Goal: Transaction & Acquisition: Purchase product/service

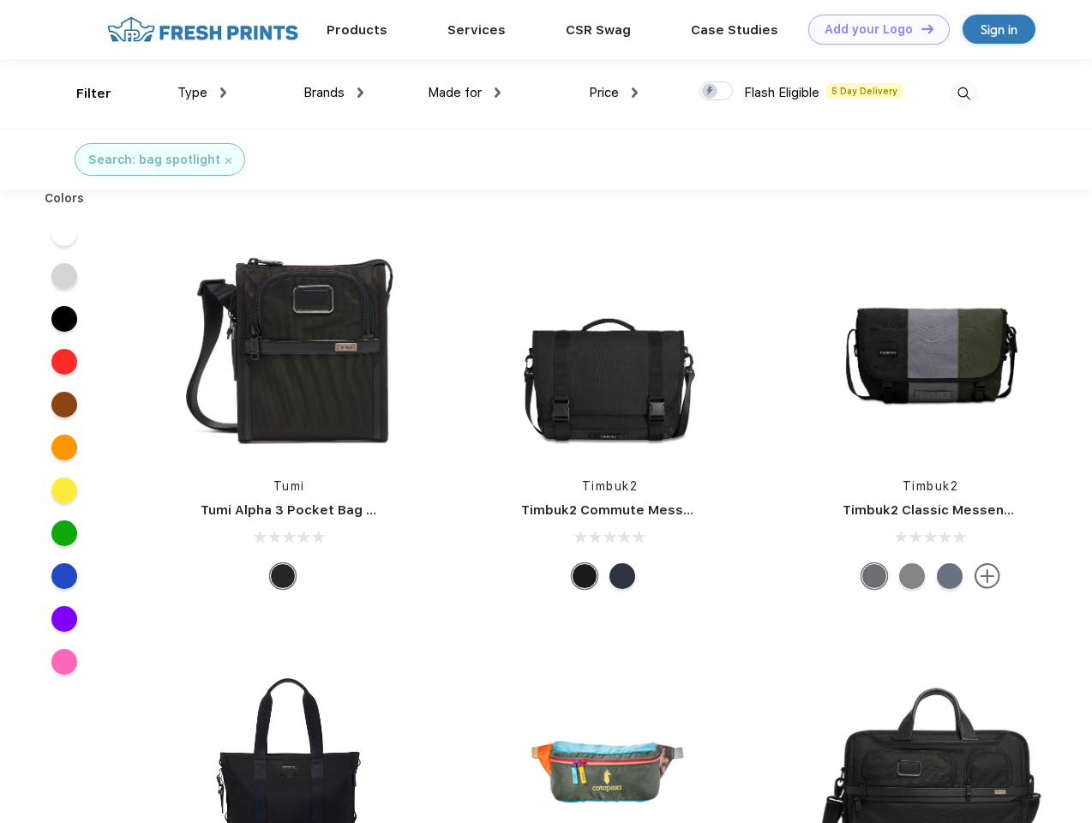
click at [873, 29] on link "Add your Logo Design Tool" at bounding box center [878, 30] width 141 height 30
click at [0, 0] on div "Design Tool" at bounding box center [0, 0] width 0 height 0
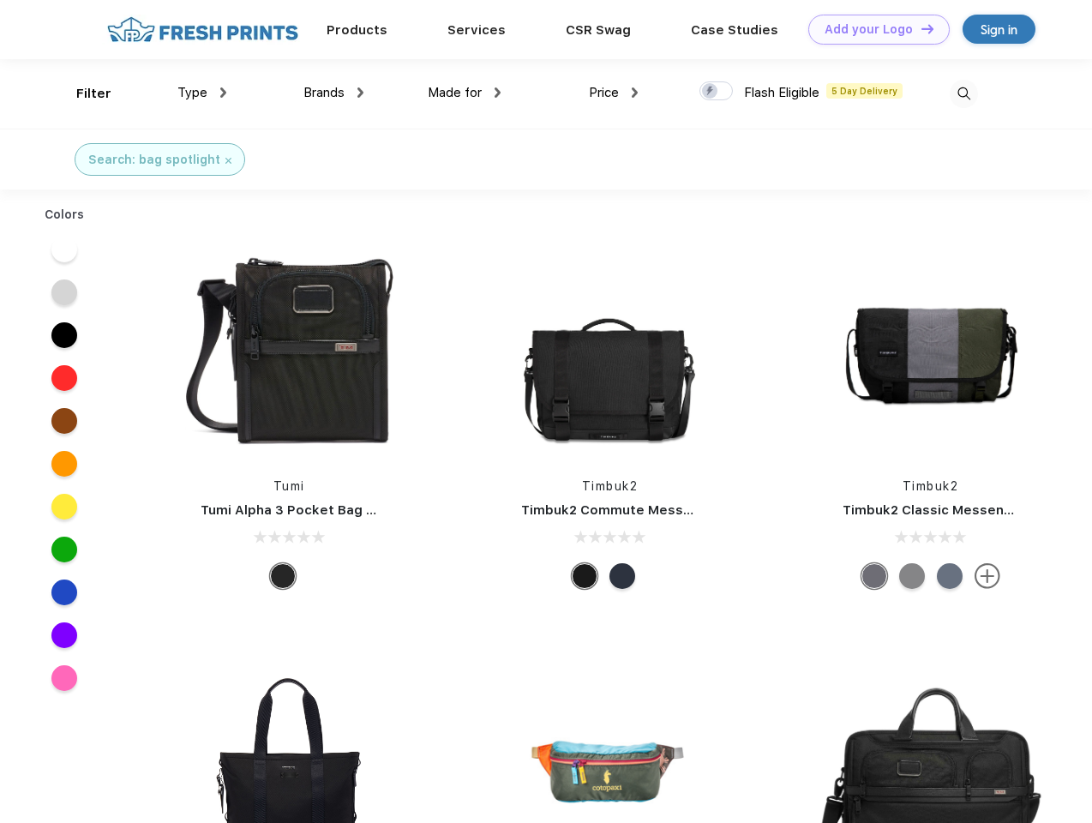
click at [920, 28] on link "Add your Logo Design Tool" at bounding box center [878, 30] width 141 height 30
click at [82, 93] on div "Filter" at bounding box center [93, 94] width 35 height 20
click at [202, 93] on span "Type" at bounding box center [192, 92] width 30 height 15
click at [333, 93] on span "Brands" at bounding box center [323, 92] width 41 height 15
click at [465, 93] on span "Made for" at bounding box center [455, 92] width 54 height 15
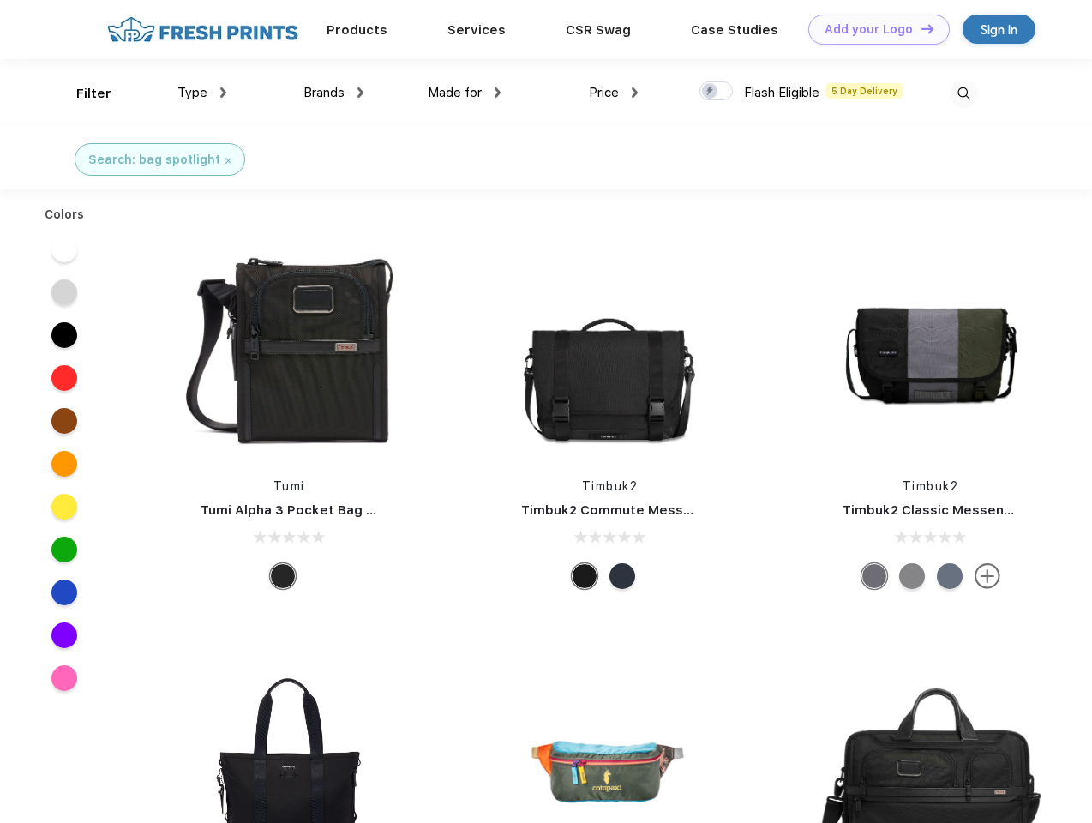
click at [614, 93] on span "Price" at bounding box center [604, 92] width 30 height 15
click at [717, 92] on div at bounding box center [715, 90] width 33 height 19
click at [711, 92] on input "checkbox" at bounding box center [704, 86] width 11 height 11
click at [963, 93] on img at bounding box center [964, 94] width 28 height 28
